Goal: Find contact information: Find contact information

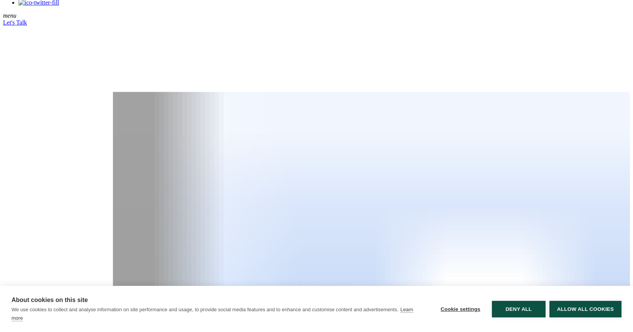
scroll to position [111, 0]
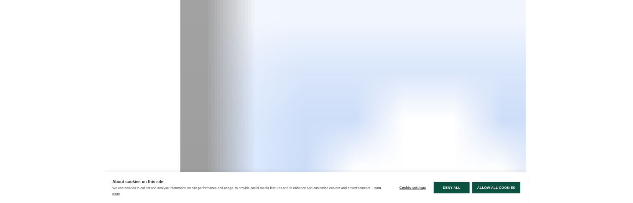
scroll to position [211, 0]
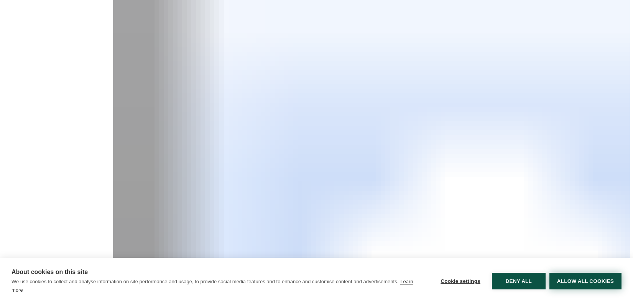
click at [574, 289] on button "Allow all cookies" at bounding box center [586, 280] width 72 height 16
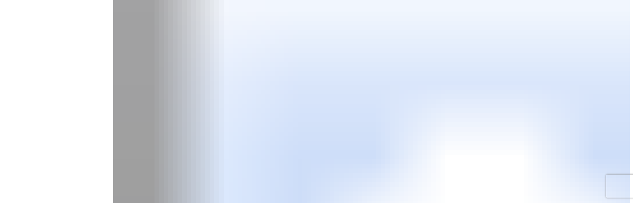
scroll to position [234, 0]
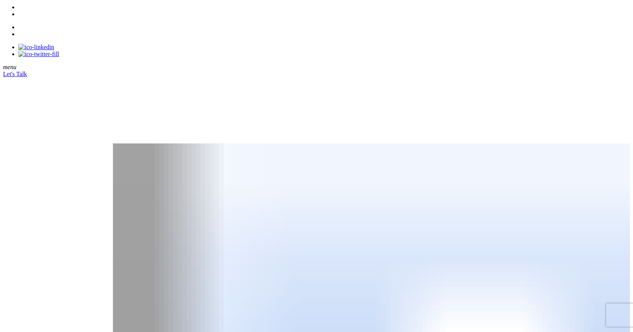
scroll to position [64, 0]
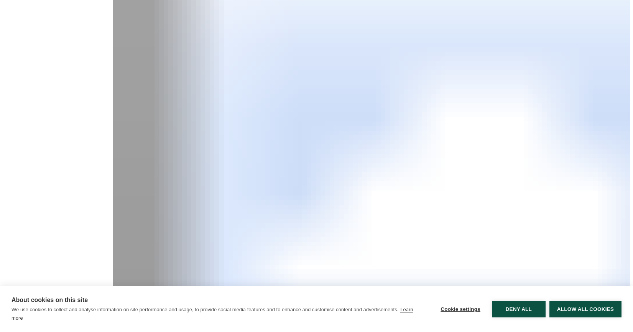
scroll to position [272, 0]
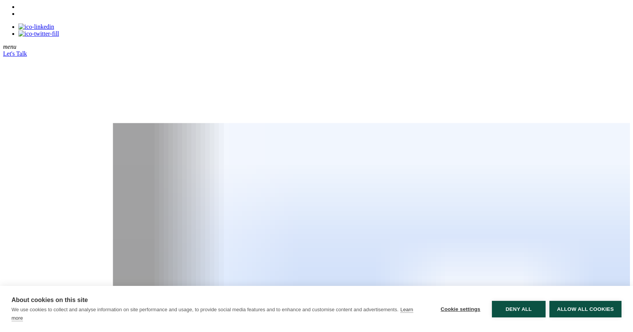
scroll to position [64, 0]
